Goal: Task Accomplishment & Management: Use online tool/utility

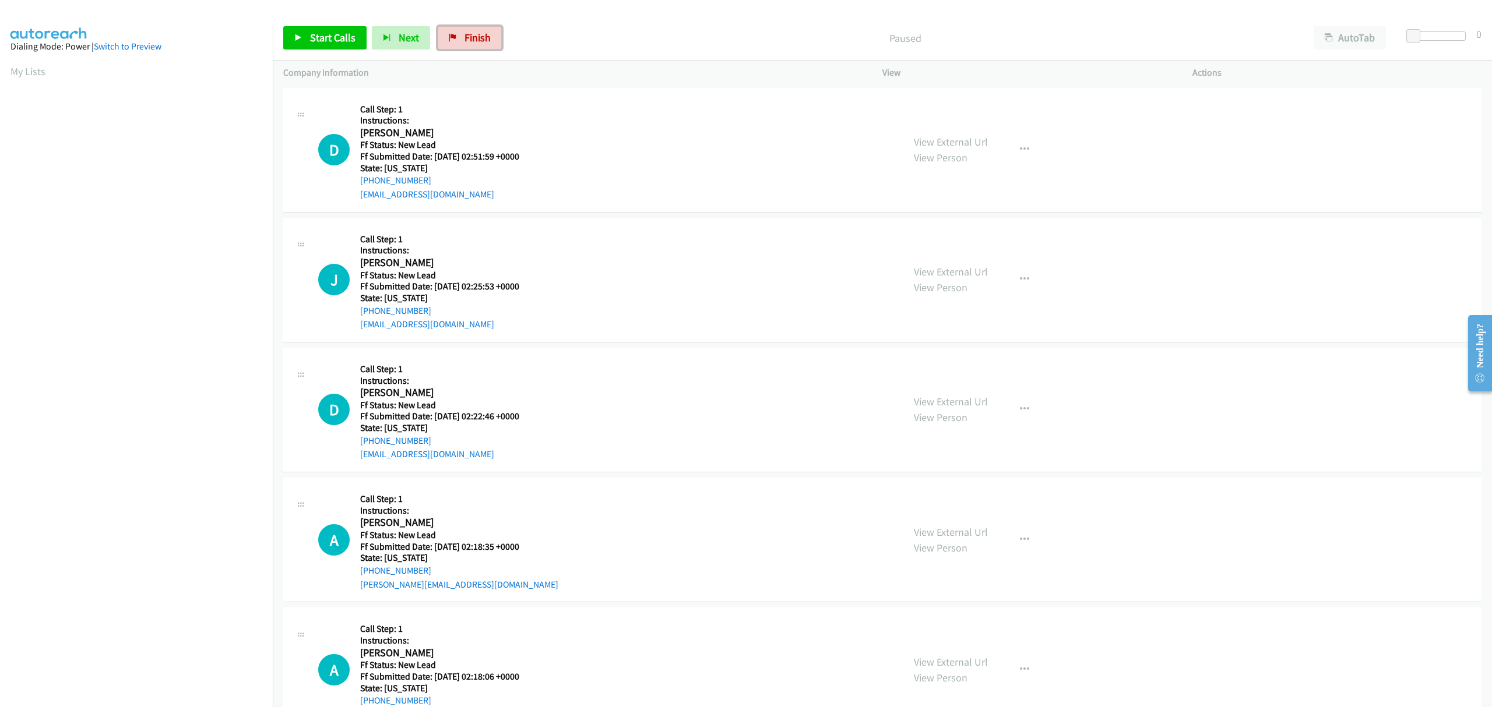
drag, startPoint x: 467, startPoint y: 27, endPoint x: 808, endPoint y: 50, distance: 341.6
click at [467, 28] on link "Finish" at bounding box center [470, 37] width 64 height 23
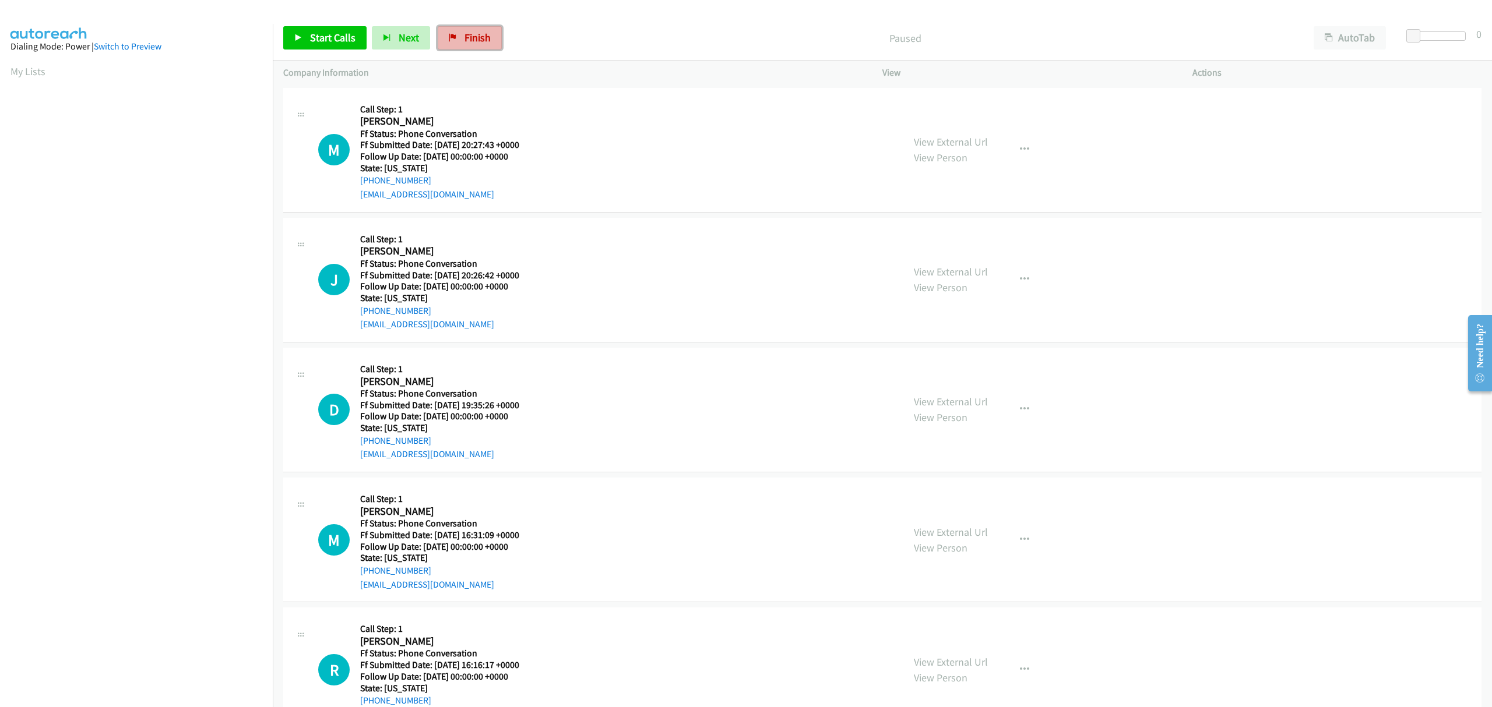
click at [468, 38] on span "Finish" at bounding box center [477, 37] width 26 height 13
